Goal: Task Accomplishment & Management: Manage account settings

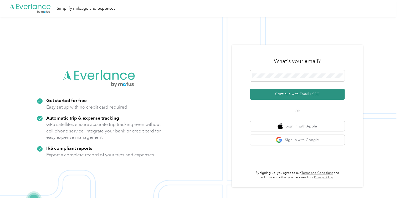
click at [276, 91] on button "Continue with Email / SSO" at bounding box center [297, 94] width 95 height 11
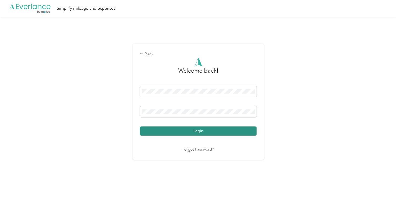
click at [189, 131] on button "Login" at bounding box center [198, 131] width 117 height 9
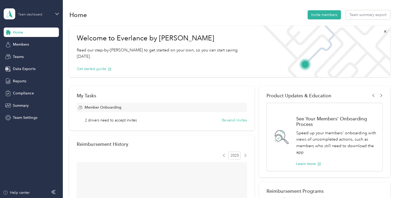
click at [21, 13] on div "Team dashboard" at bounding box center [30, 14] width 24 height 3
click at [118, 10] on div "Home Invite members Team summary export" at bounding box center [229, 14] width 320 height 11
click at [24, 47] on span "Members" at bounding box center [21, 45] width 16 height 6
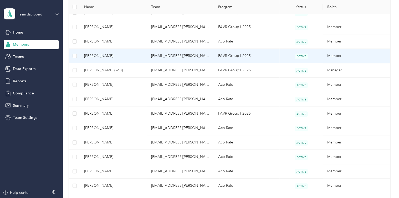
scroll to position [158, 0]
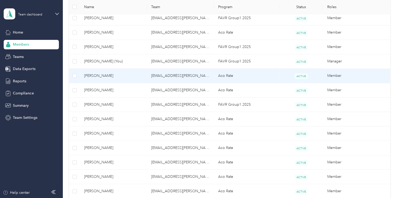
click at [227, 78] on td "Aco Rate" at bounding box center [246, 76] width 65 height 14
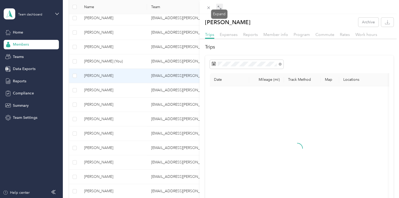
click at [219, 10] on icon at bounding box center [219, 8] width 4 height 4
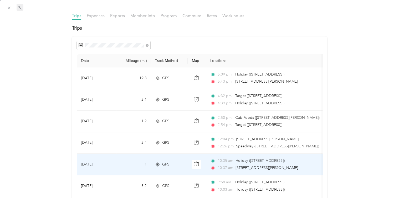
scroll to position [14, 0]
